Goal: Transaction & Acquisition: Purchase product/service

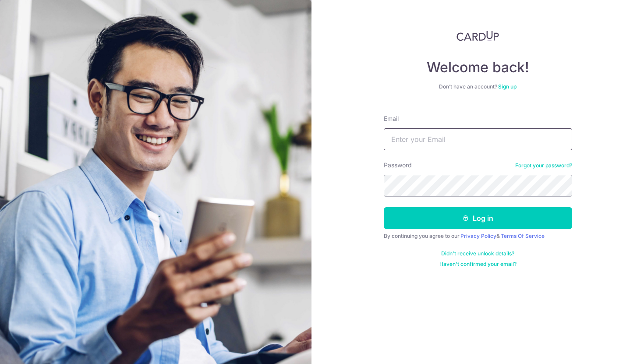
click at [387, 136] on input "Email" at bounding box center [478, 139] width 188 height 22
type input "[EMAIL_ADDRESS][DOMAIN_NAME]"
click at [384, 207] on button "Log in" at bounding box center [478, 218] width 188 height 22
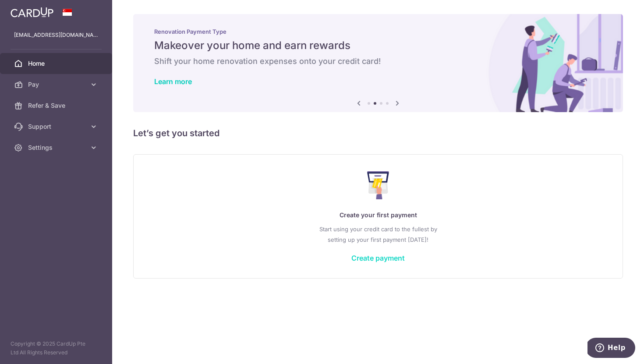
click at [391, 259] on link "Create payment" at bounding box center [377, 258] width 53 height 9
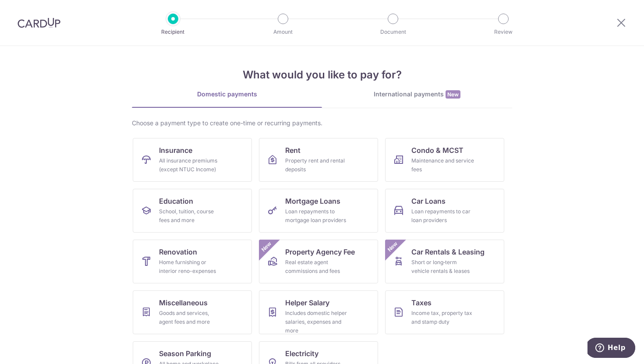
click at [13, 14] on div at bounding box center [39, 23] width 78 height 46
click at [32, 14] on div at bounding box center [39, 23] width 78 height 46
click at [33, 21] on img at bounding box center [39, 23] width 43 height 11
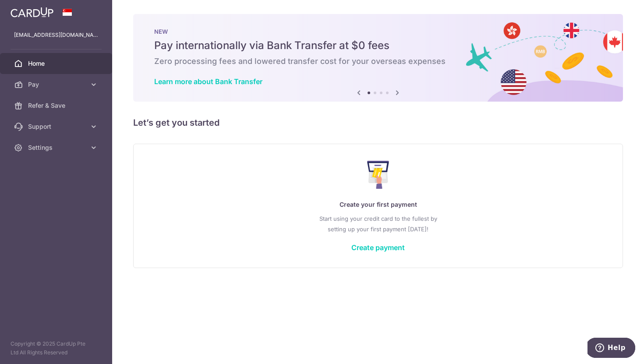
click at [386, 254] on div "Create your first payment Start using your credit card to the fullest by settin…" at bounding box center [378, 206] width 468 height 104
click at [392, 248] on link "Create payment" at bounding box center [377, 247] width 53 height 9
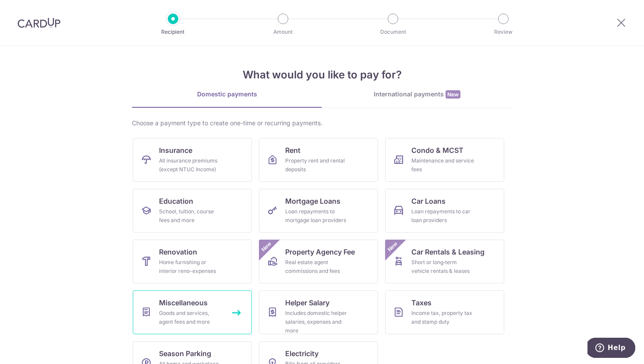
click at [190, 307] on span "Miscellaneous" at bounding box center [183, 302] width 49 height 11
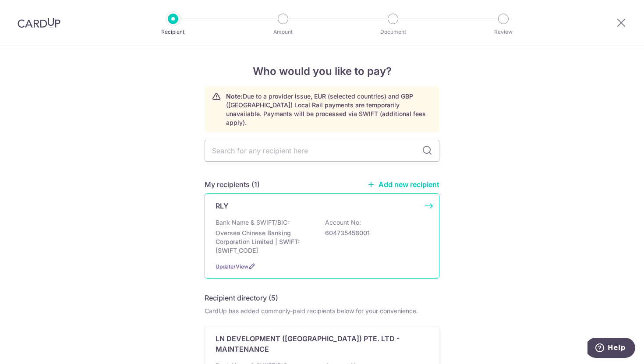
click at [246, 218] on p "Bank Name & SWIFT/BIC:" at bounding box center [252, 222] width 74 height 9
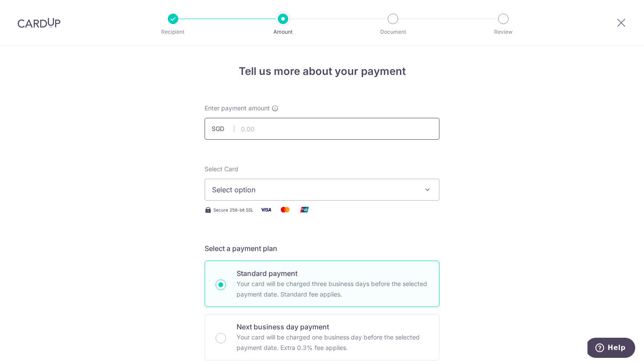
click at [250, 131] on input "text" at bounding box center [322, 129] width 235 height 22
type input "5,000.00"
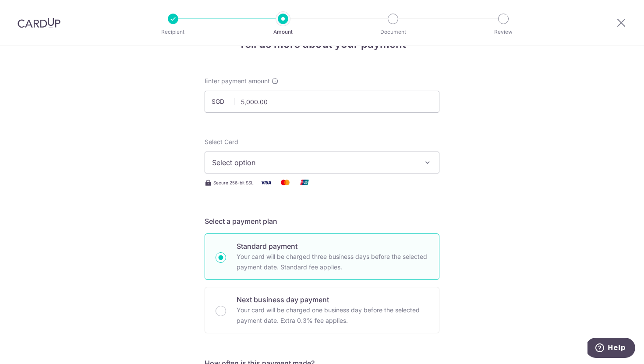
click at [247, 163] on span "Select option" at bounding box center [314, 162] width 204 height 11
click at [251, 189] on span "Add credit card" at bounding box center [330, 187] width 204 height 9
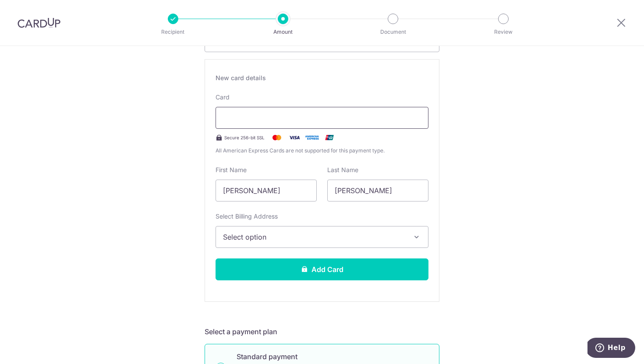
scroll to position [160, 0]
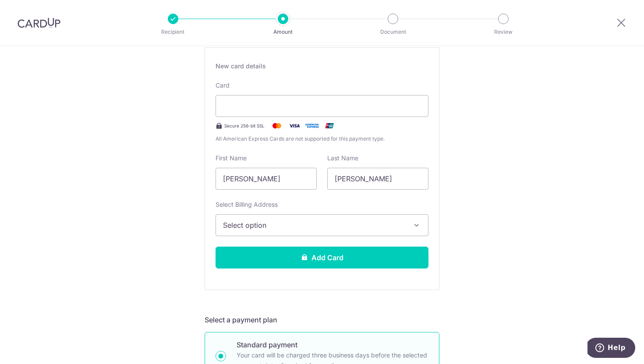
click at [304, 243] on div "New card details Card Secure 256-bit SSL All American Express Cards are not sup…" at bounding box center [322, 168] width 235 height 243
click at [296, 225] on span "Select option" at bounding box center [314, 225] width 182 height 11
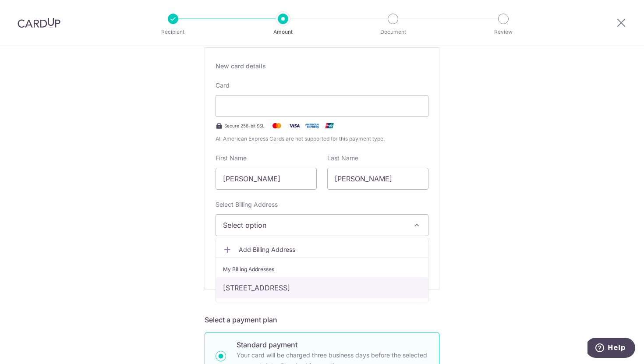
click at [292, 281] on link "624 Hougang AVE 8, #02-204, Singapore, Singapore, Singapore-530624" at bounding box center [322, 287] width 212 height 21
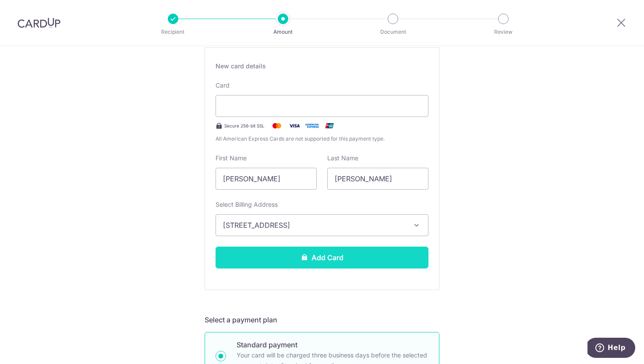
click at [300, 260] on button "Add Card" at bounding box center [321, 258] width 213 height 22
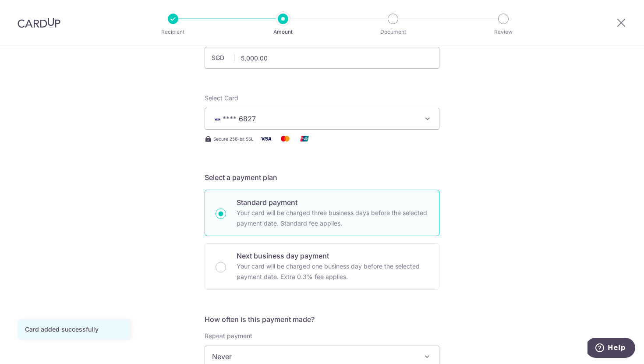
scroll to position [94, 0]
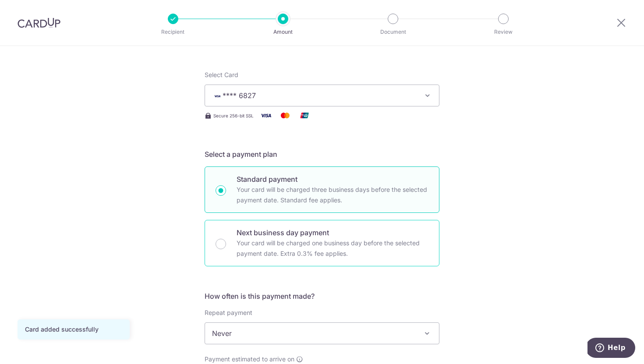
click at [292, 248] on p "Your card will be charged one business day before the selected payment date. Ex…" at bounding box center [333, 248] width 192 height 21
click at [226, 248] on input "Next business day payment Your card will be charged one business day before the…" at bounding box center [220, 244] width 11 height 11
radio input "false"
radio input "true"
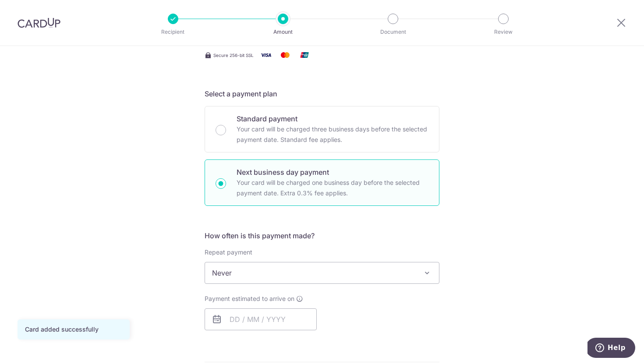
scroll to position [171, 0]
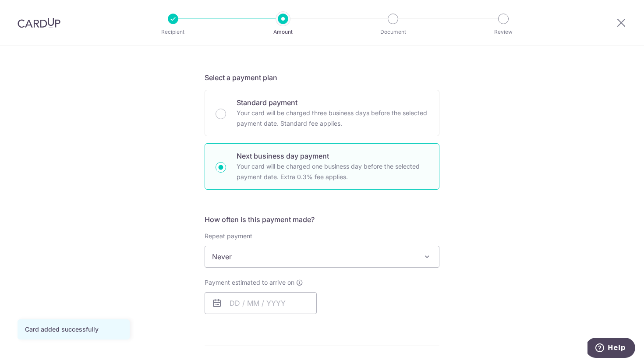
click at [290, 253] on span "Never" at bounding box center [322, 256] width 234 height 21
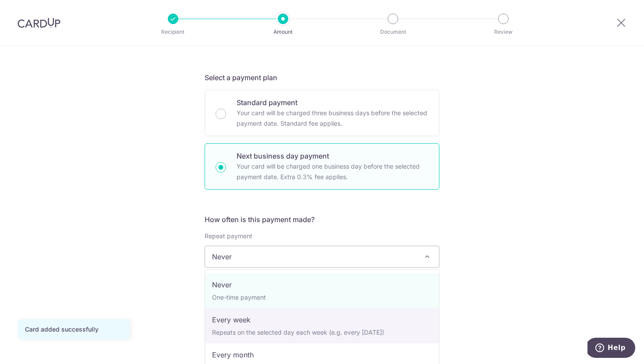
scroll to position [56, 0]
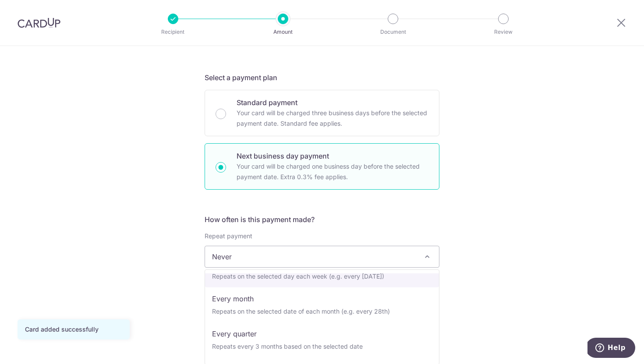
select select "2"
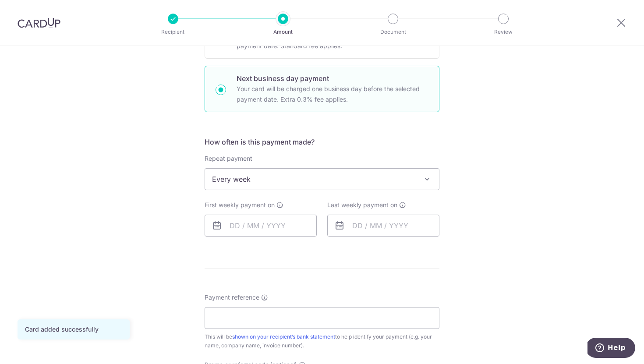
scroll to position [269, 0]
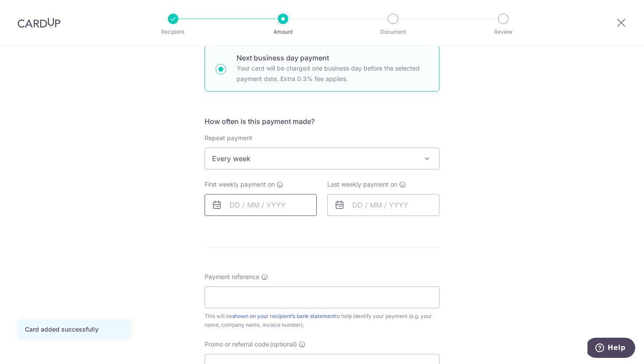
click at [264, 215] on input "text" at bounding box center [261, 205] width 112 height 22
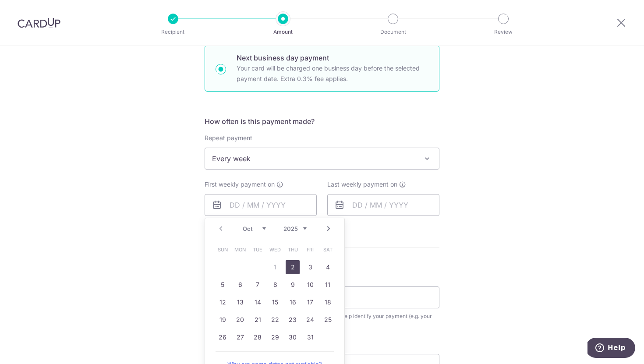
click at [292, 265] on link "2" at bounding box center [293, 267] width 14 height 14
type input "02/10/2025"
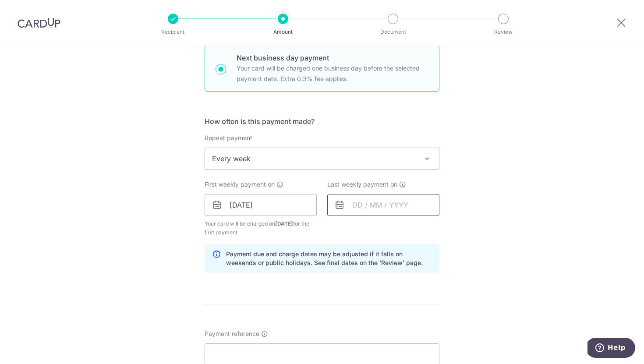
click at [388, 203] on input "text" at bounding box center [383, 205] width 112 height 22
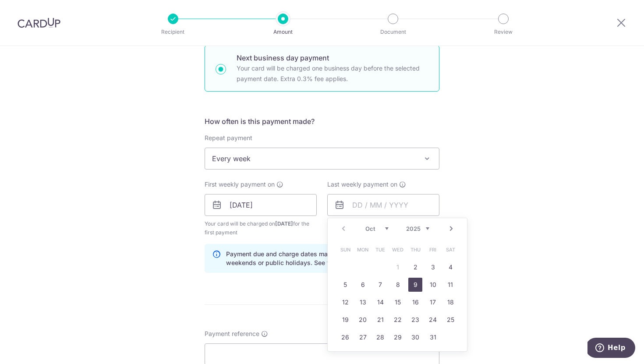
click at [411, 286] on link "9" at bounding box center [415, 285] width 14 height 14
type input "09/10/2025"
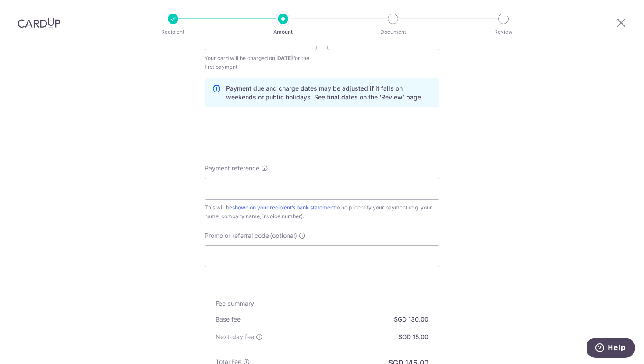
scroll to position [441, 0]
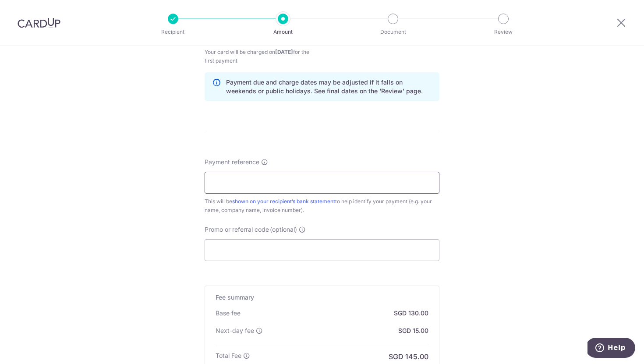
click at [368, 179] on input "Payment reference" at bounding box center [322, 183] width 235 height 22
type input "INV1003"
click at [359, 246] on input "Promo or referral code (optional)" at bounding box center [322, 250] width 235 height 22
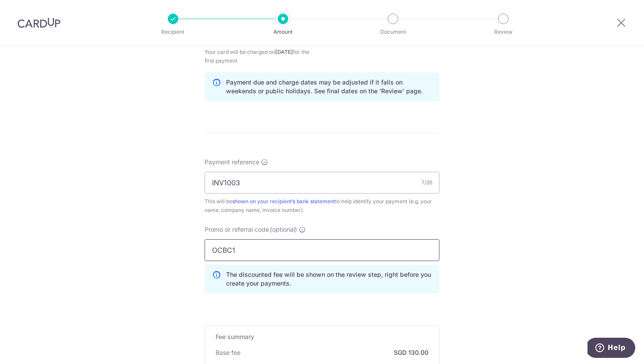
click at [250, 242] on input "OCBC1" at bounding box center [322, 250] width 235 height 22
drag, startPoint x: 250, startPoint y: 247, endPoint x: 213, endPoint y: 244, distance: 37.4
click at [213, 244] on input "OCBC1" at bounding box center [322, 250] width 235 height 22
paste input "MILELION"
type input "MILELION"
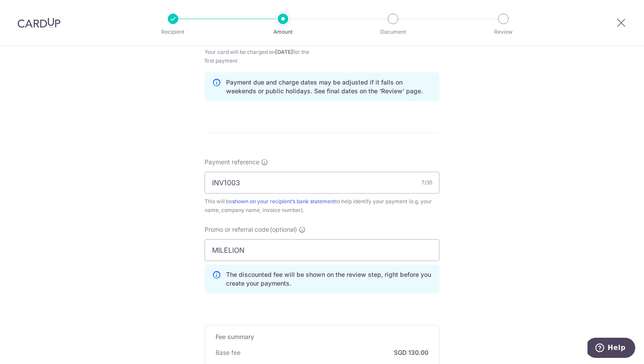
click at [174, 246] on div "Tell us more about your payment Enter payment amount SGD 5,000.00 5000.00 Card …" at bounding box center [322, 64] width 644 height 919
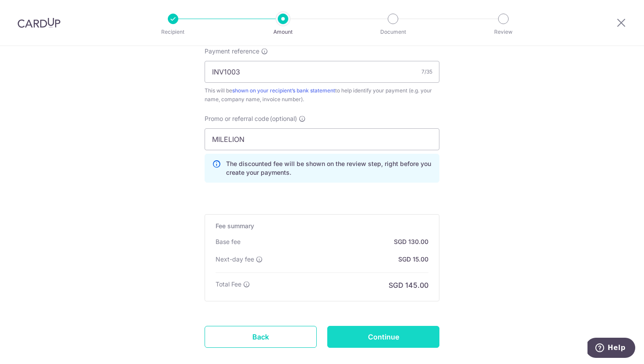
click at [375, 339] on input "Continue" at bounding box center [383, 337] width 112 height 22
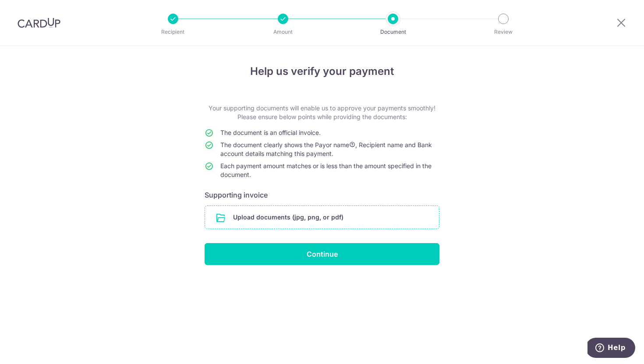
click at [297, 222] on input "file" at bounding box center [322, 217] width 234 height 23
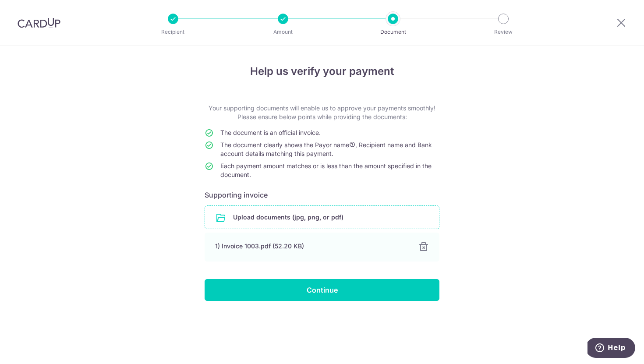
click at [324, 278] on form "Your supporting documents will enable us to approve your payments smoothly! Ple…" at bounding box center [322, 202] width 235 height 197
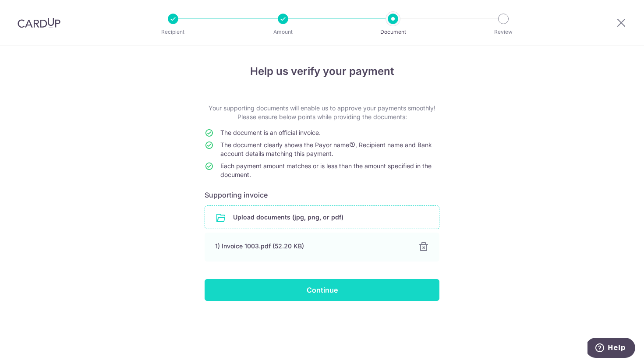
click at [325, 291] on input "Continue" at bounding box center [322, 290] width 235 height 22
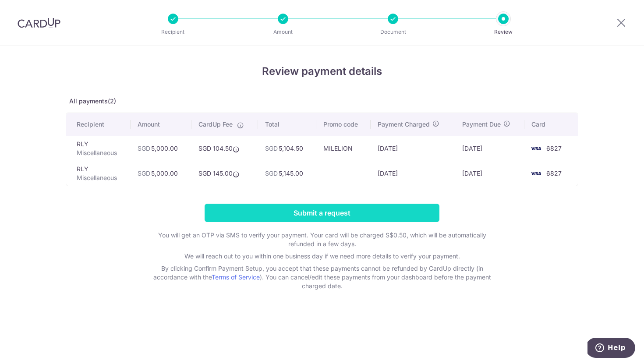
click at [288, 205] on input "Submit a request" at bounding box center [322, 213] width 235 height 18
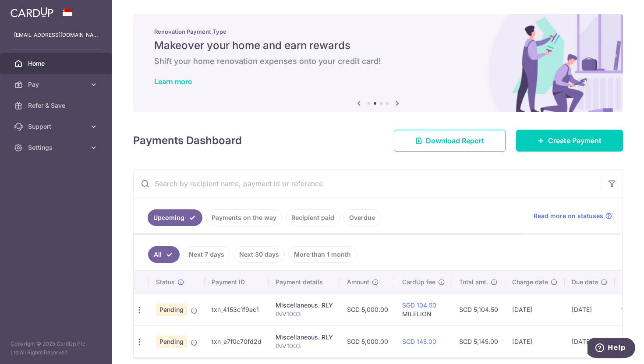
scroll to position [0, 57]
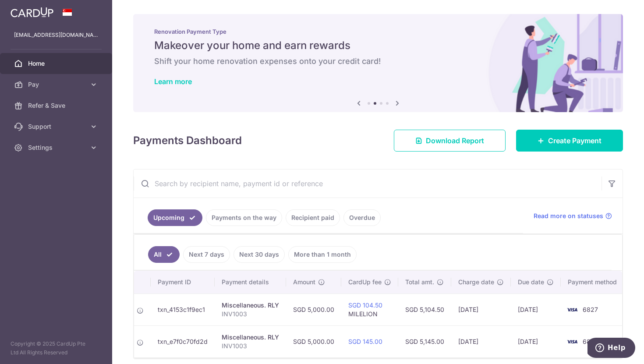
click at [37, 10] on img at bounding box center [32, 12] width 43 height 11
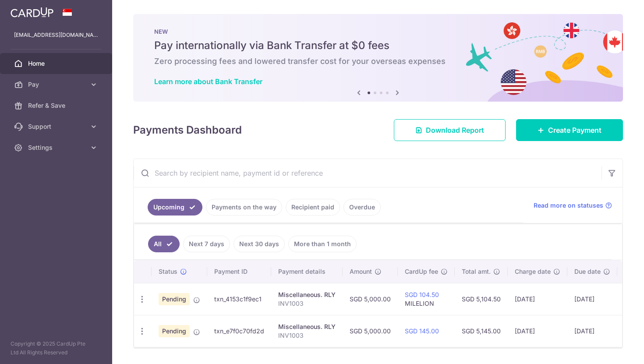
scroll to position [0, 0]
